Goal: Find specific page/section: Find specific page/section

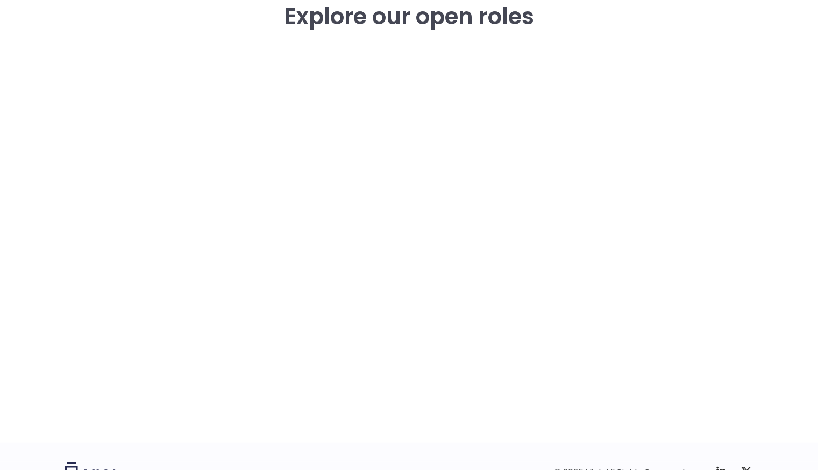
scroll to position [1639, 0]
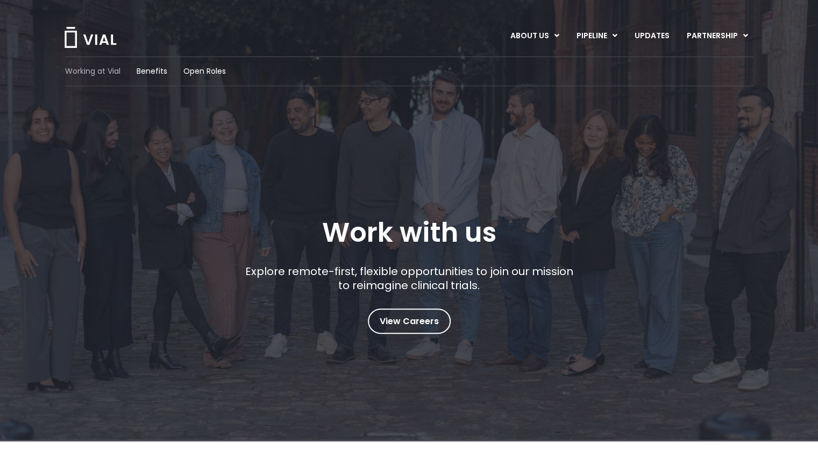
click at [108, 73] on span "Working at Vial" at bounding box center [92, 71] width 55 height 11
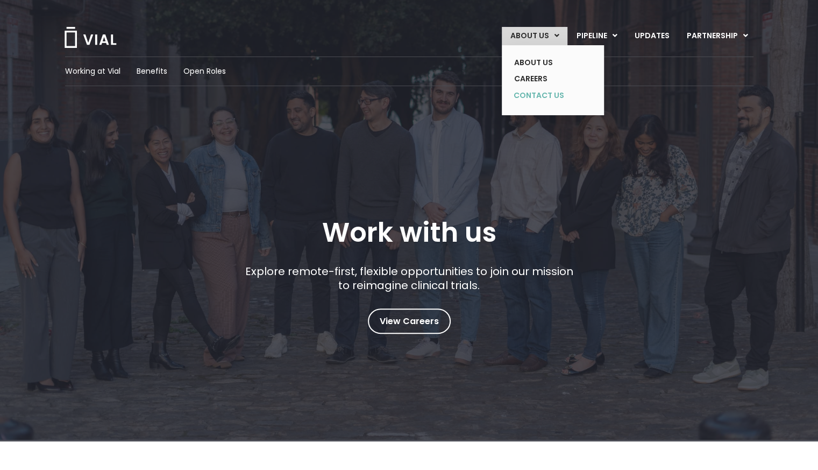
click at [543, 94] on link "CONTACT US" at bounding box center [545, 95] width 79 height 17
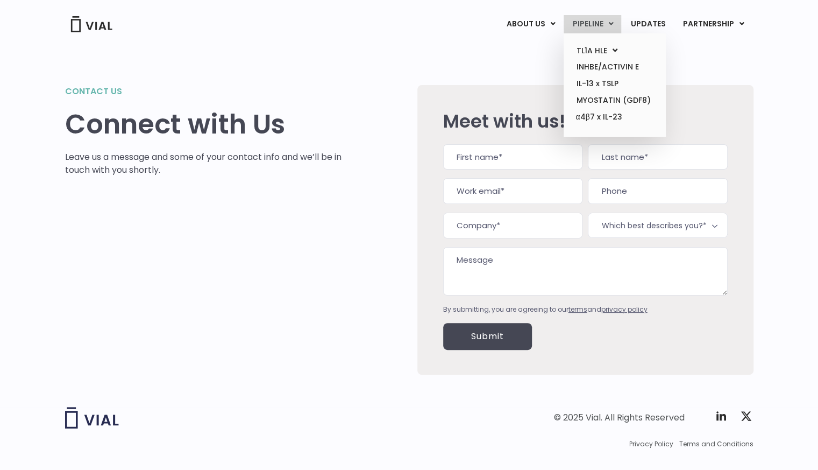
click at [598, 25] on link "PIPELINE" at bounding box center [593, 24] width 58 height 18
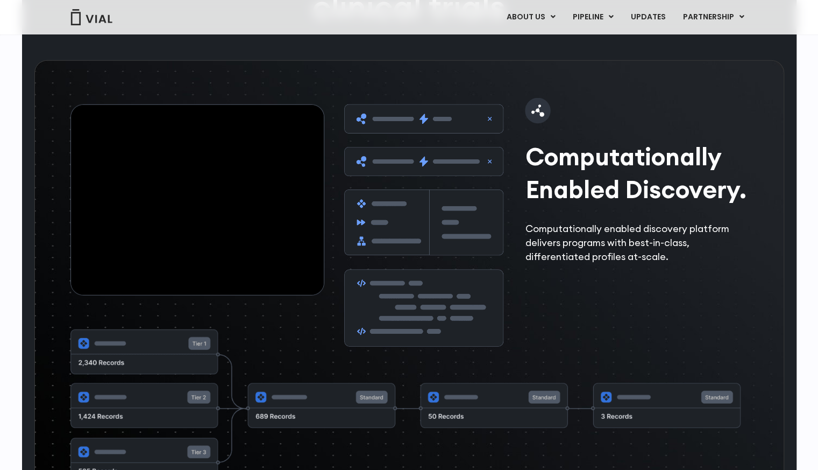
scroll to position [1635, 0]
